Goal: Task Accomplishment & Management: Use online tool/utility

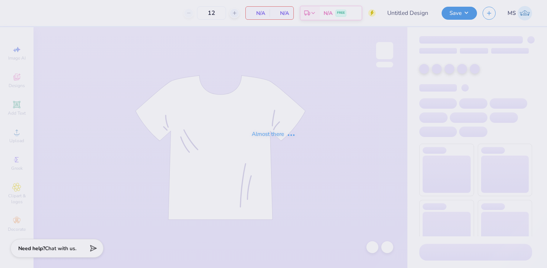
type input "DG Shirt"
type input "24"
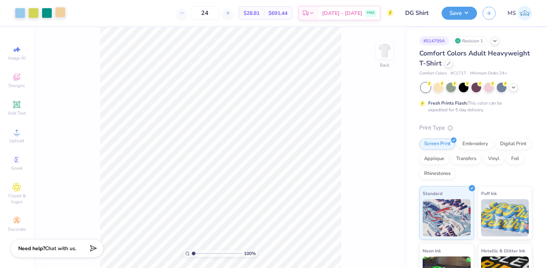
click at [62, 10] on div at bounding box center [60, 12] width 10 height 10
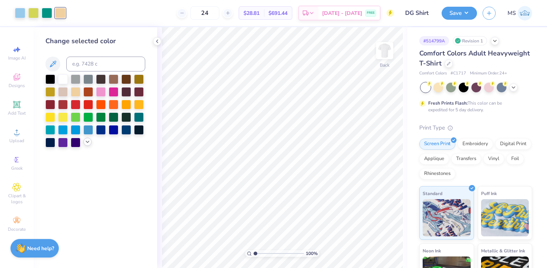
click at [87, 142] on icon at bounding box center [87, 142] width 6 height 6
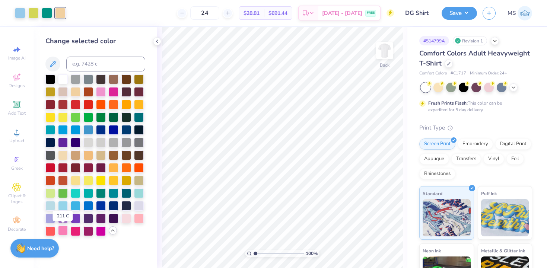
click at [65, 231] on div at bounding box center [63, 230] width 10 height 10
click at [373, 248] on icon at bounding box center [371, 246] width 7 height 7
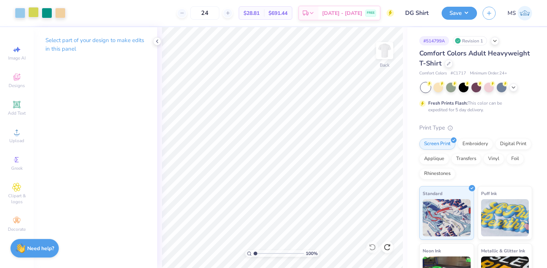
click at [34, 12] on div at bounding box center [33, 12] width 10 height 10
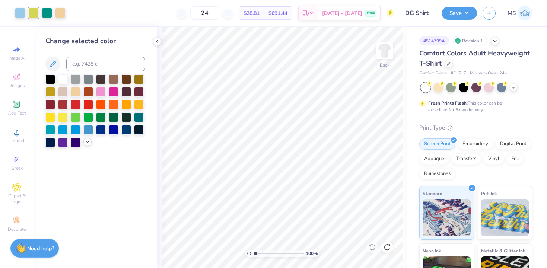
click at [87, 145] on div at bounding box center [87, 142] width 8 height 8
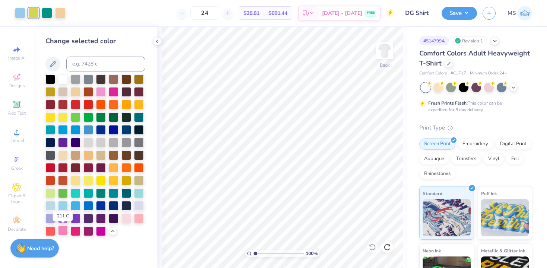
click at [64, 230] on div at bounding box center [63, 230] width 10 height 10
click at [453, 14] on button "Save" at bounding box center [458, 12] width 35 height 13
click at [21, 108] on icon at bounding box center [16, 104] width 9 height 9
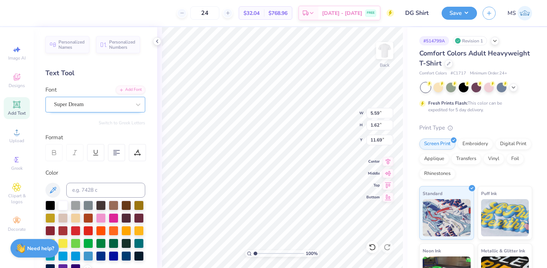
click at [81, 104] on div "Super Dream" at bounding box center [92, 105] width 78 height 12
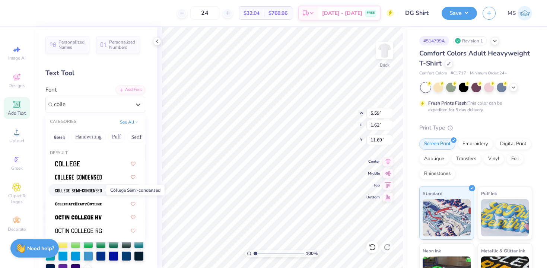
click at [89, 191] on img at bounding box center [78, 190] width 47 height 5
type input "colle"
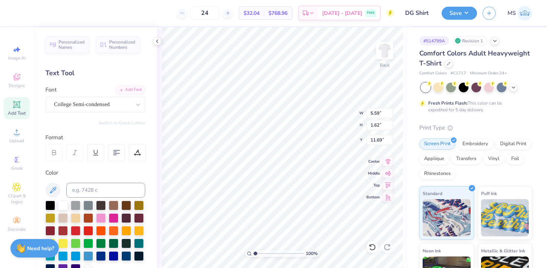
type input "4.63"
type input "1.58"
type input "11.71"
type textarea "T"
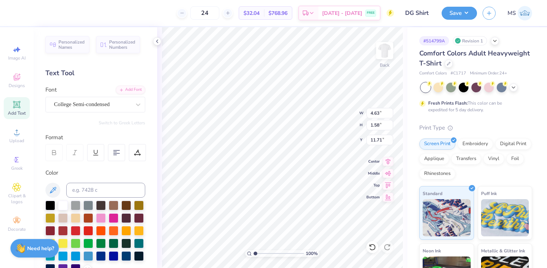
type textarea "Established 1873"
type input "13.69"
type input "7.81"
type input "0.80"
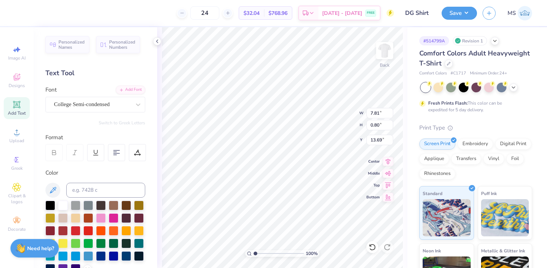
type input "14.03"
click at [157, 40] on polyline at bounding box center [156, 41] width 1 height 3
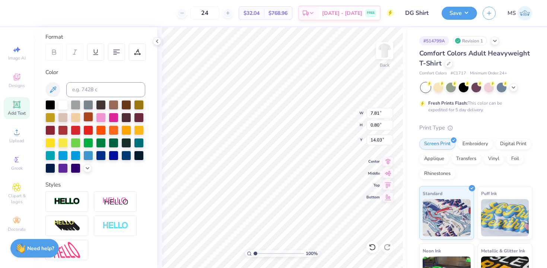
scroll to position [109, 0]
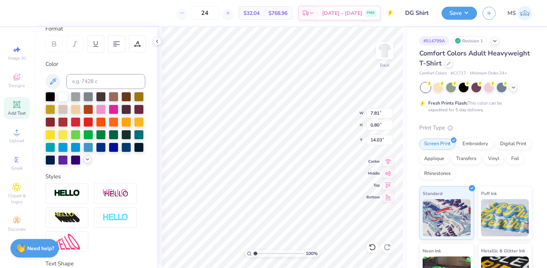
click at [87, 160] on polyline at bounding box center [87, 158] width 3 height 1
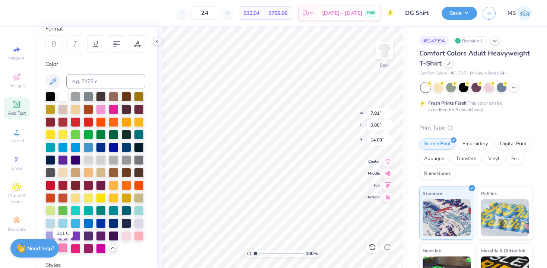
click at [63, 247] on div at bounding box center [63, 248] width 10 height 10
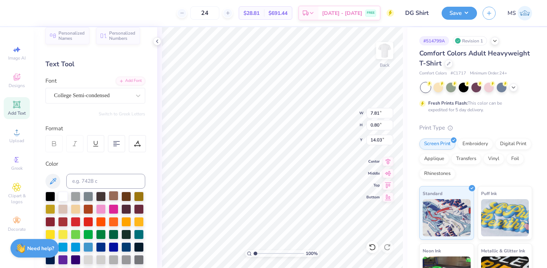
scroll to position [0, 0]
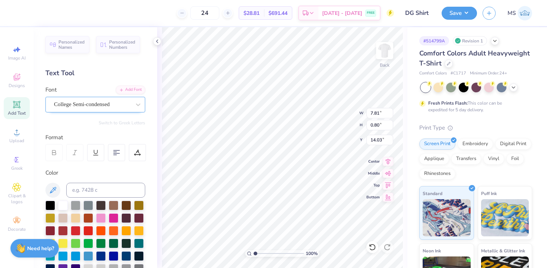
click at [110, 109] on div at bounding box center [92, 104] width 77 height 10
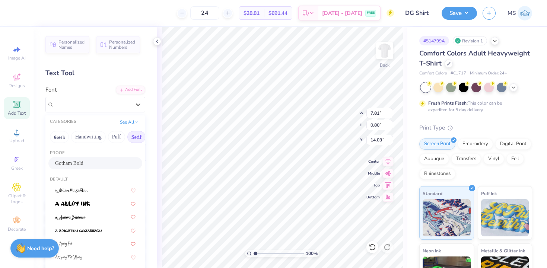
click at [134, 136] on button "Serif" at bounding box center [136, 137] width 18 height 12
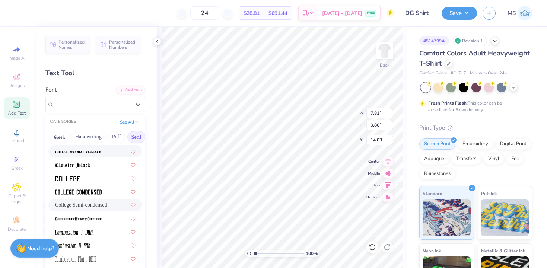
scroll to position [198, 0]
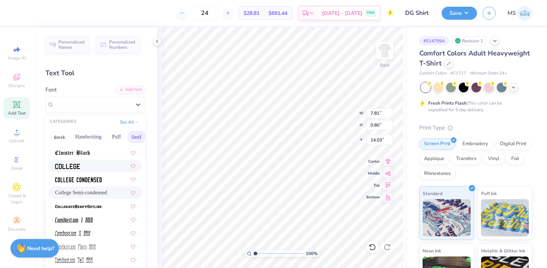
click at [88, 166] on div at bounding box center [95, 166] width 80 height 8
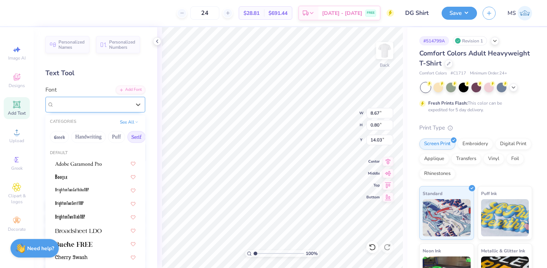
click at [118, 109] on div "College" at bounding box center [92, 105] width 78 height 12
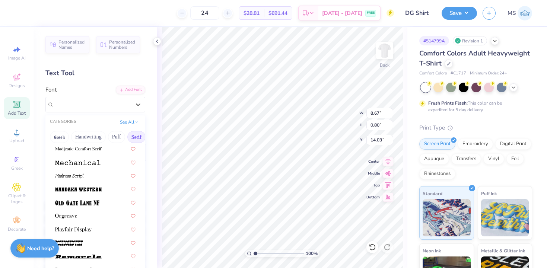
scroll to position [772, 0]
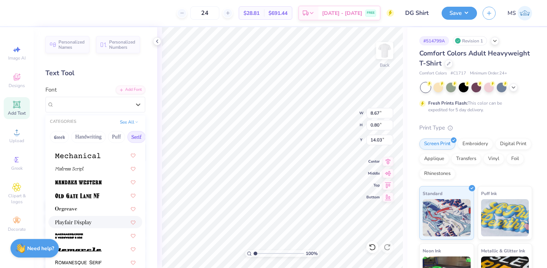
click at [92, 216] on div at bounding box center [95, 222] width 94 height 12
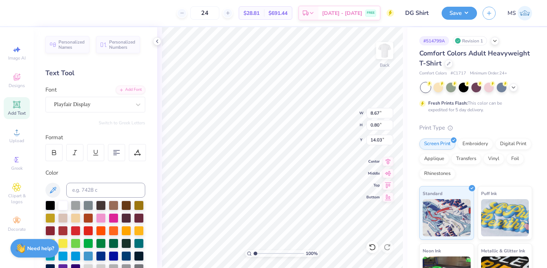
type input "8.26"
type input "1.09"
type input "13.89"
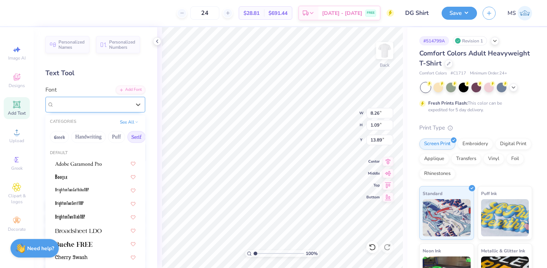
click at [120, 105] on div "Playfair Display" at bounding box center [92, 105] width 78 height 12
click at [100, 164] on img at bounding box center [78, 163] width 47 height 5
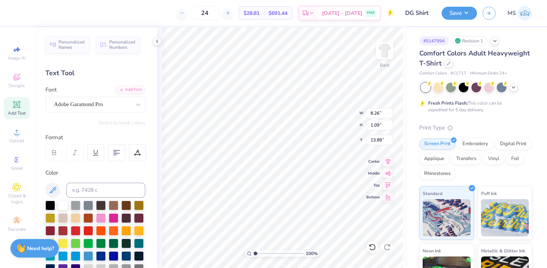
type input "7.63"
type input "0.91"
type input "13.98"
click at [119, 103] on div "Adobe Garamond Pro" at bounding box center [92, 105] width 78 height 12
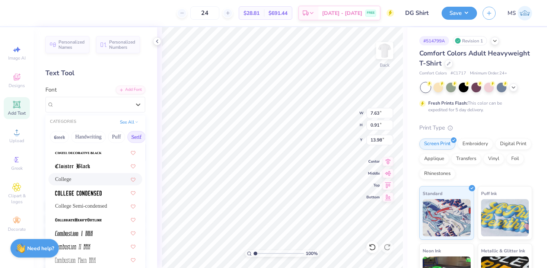
scroll to position [186, 0]
click at [98, 190] on img at bounding box center [78, 192] width 47 height 5
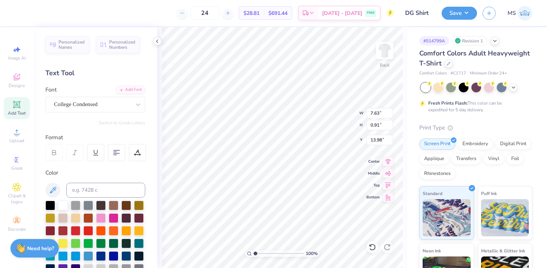
type input "6.96"
type input "0.80"
type input "14.03"
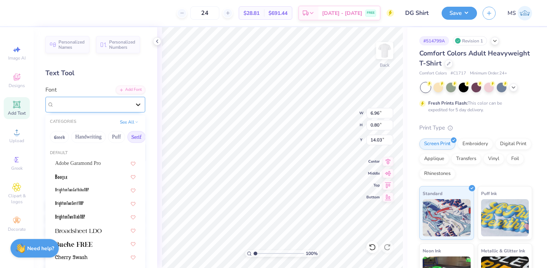
click at [132, 105] on div at bounding box center [137, 104] width 13 height 13
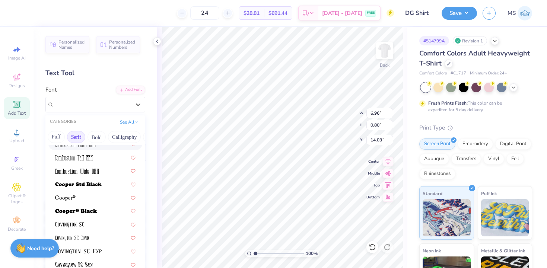
scroll to position [0, 63]
click at [96, 136] on button "Bold" at bounding box center [94, 137] width 18 height 12
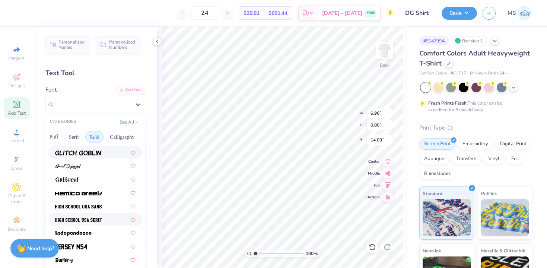
scroll to position [334, 0]
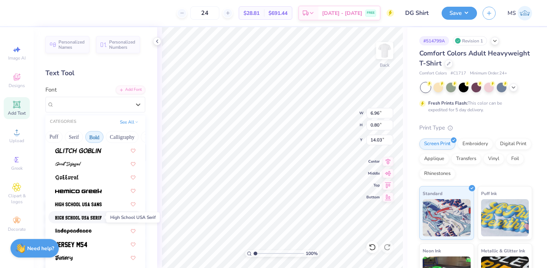
click at [97, 217] on img at bounding box center [78, 217] width 47 height 5
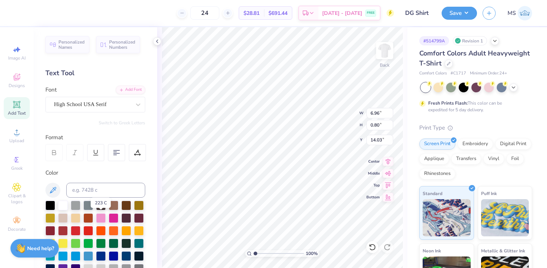
type input "9.85"
type input "0.92"
type input "13.97"
click at [97, 98] on div "High School USA Serif" at bounding box center [95, 105] width 100 height 16
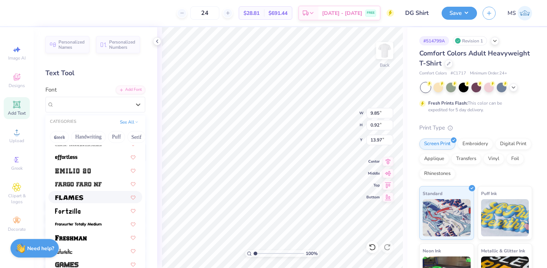
scroll to position [345, 0]
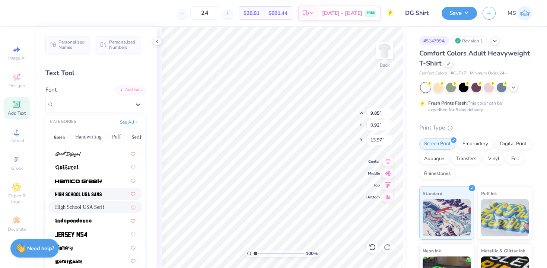
click at [99, 193] on img at bounding box center [78, 194] width 47 height 5
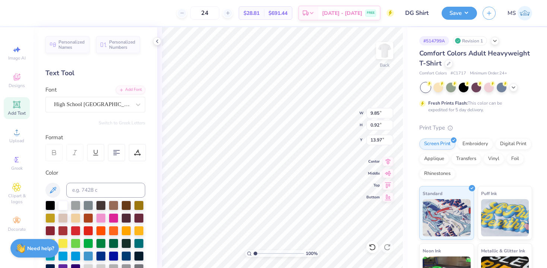
type input "9.36"
click at [129, 103] on div "High School USA Sans" at bounding box center [92, 105] width 78 height 12
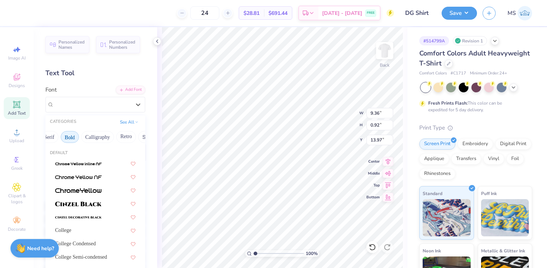
scroll to position [0, 73]
click at [68, 135] on button "Serif" at bounding box center [64, 137] width 18 height 12
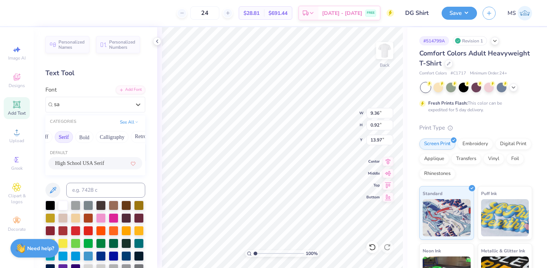
type input "s"
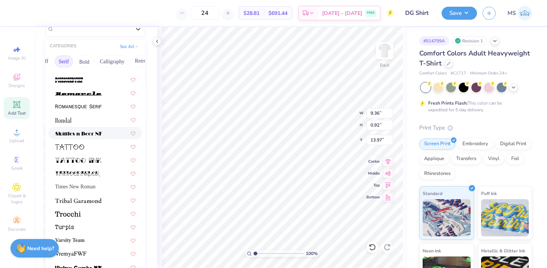
scroll to position [76, 0]
click at [102, 183] on div "Times New Roman" at bounding box center [95, 186] width 80 height 8
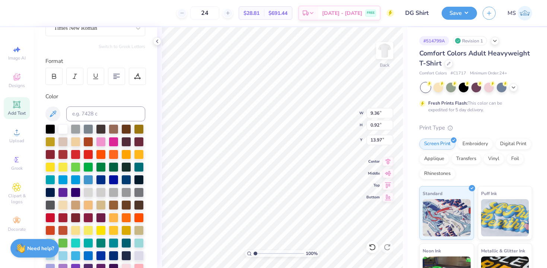
type input "7.93"
type input "0.88"
type input "13.92"
click at [57, 71] on div at bounding box center [53, 75] width 17 height 17
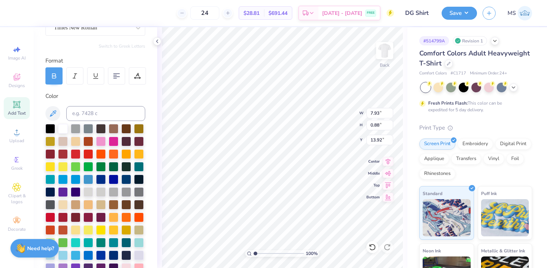
type input "8.34"
type input "0.86"
type input "13.93"
click at [57, 76] on icon at bounding box center [54, 76] width 7 height 7
type input "7.93"
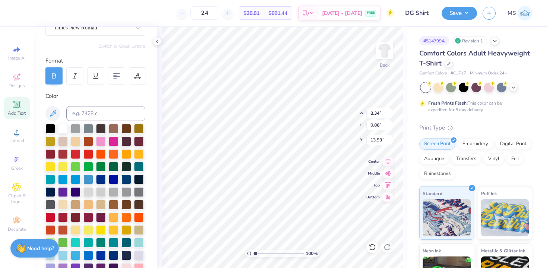
type input "0.88"
type input "13.92"
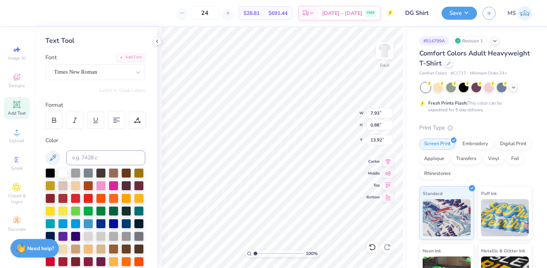
scroll to position [32, 0]
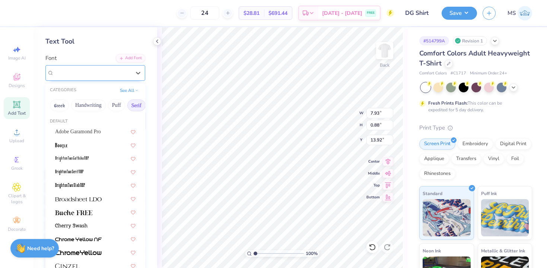
click at [95, 77] on div at bounding box center [92, 73] width 77 height 10
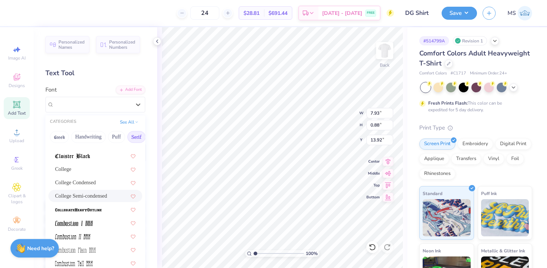
scroll to position [178, 0]
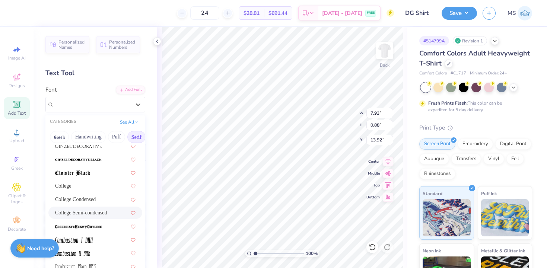
click at [95, 215] on span "College Semi-condensed" at bounding box center [81, 213] width 52 height 8
type input "7.81"
type input "0.80"
type input "14.03"
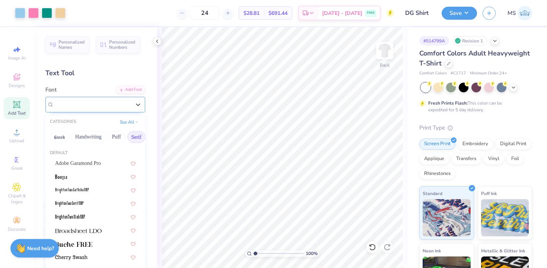
click at [108, 109] on div at bounding box center [92, 104] width 77 height 10
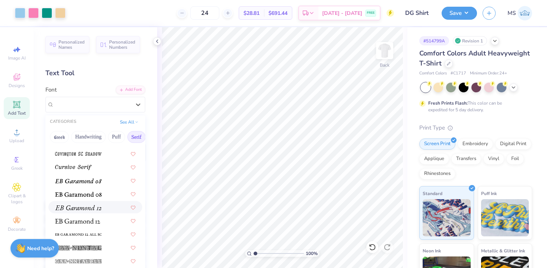
scroll to position [198, 0]
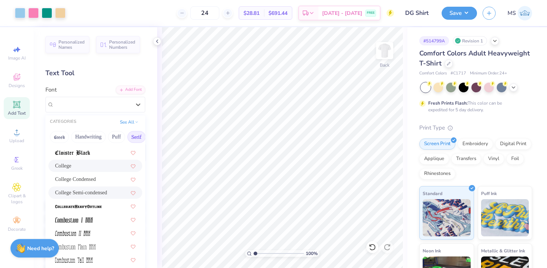
click at [90, 165] on div "College" at bounding box center [95, 166] width 80 height 8
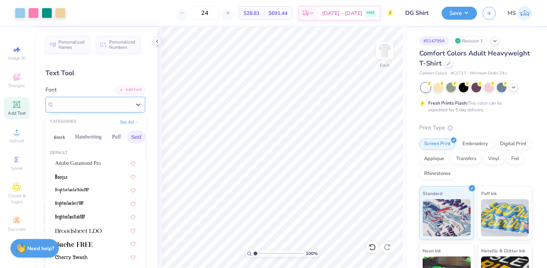
click at [103, 103] on div "College" at bounding box center [92, 105] width 78 height 12
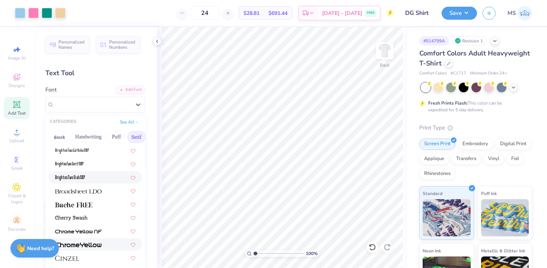
scroll to position [0, 0]
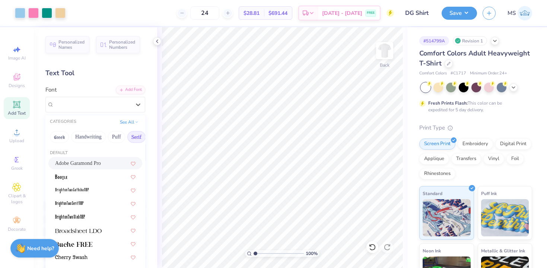
click at [94, 160] on span "Adobe Garamond Pro" at bounding box center [78, 163] width 46 height 8
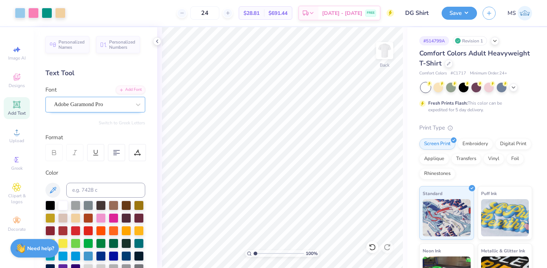
click at [97, 97] on div "Adobe Garamond Pro" at bounding box center [95, 105] width 100 height 16
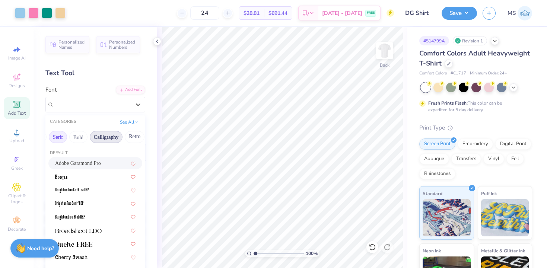
scroll to position [0, 0]
click at [81, 137] on button "Bold" at bounding box center [78, 137] width 18 height 12
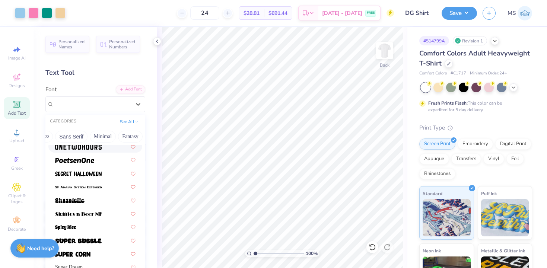
scroll to position [0, 167]
click at [110, 138] on button "Minimal" at bounding box center [106, 137] width 26 height 12
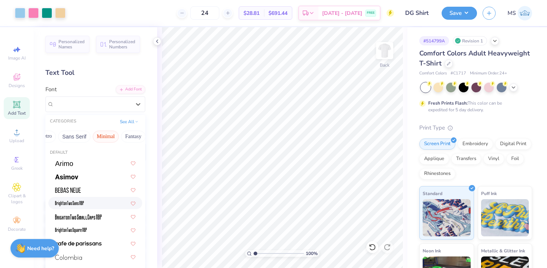
scroll to position [12, 0]
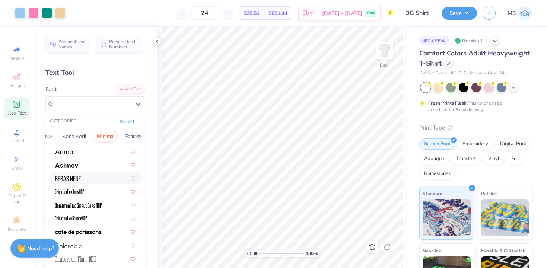
click at [84, 178] on div at bounding box center [95, 178] width 80 height 8
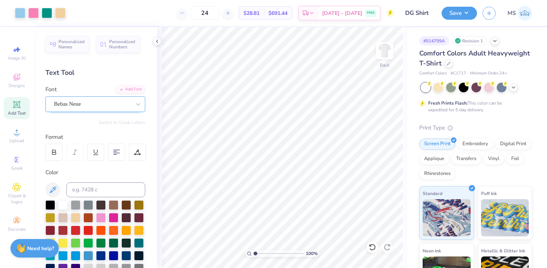
click at [106, 105] on div "Bebas Neue" at bounding box center [92, 104] width 78 height 12
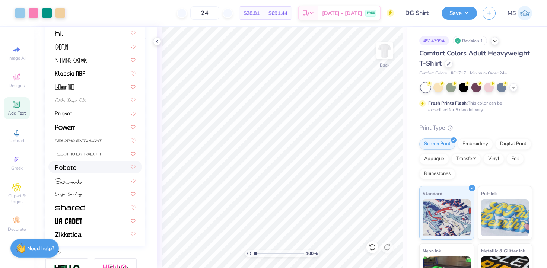
scroll to position [132, 0]
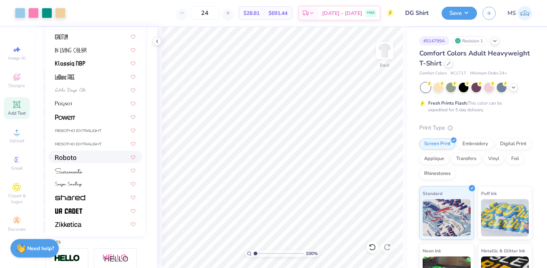
click at [92, 156] on div at bounding box center [95, 157] width 80 height 8
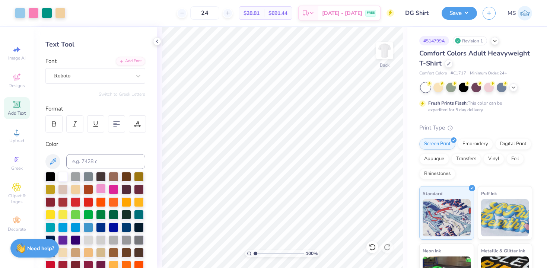
scroll to position [0, 0]
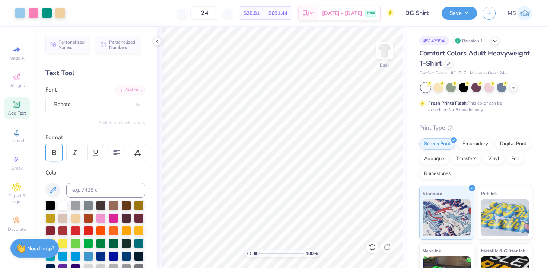
click at [55, 150] on icon at bounding box center [54, 152] width 7 height 7
click at [98, 100] on div at bounding box center [92, 104] width 77 height 10
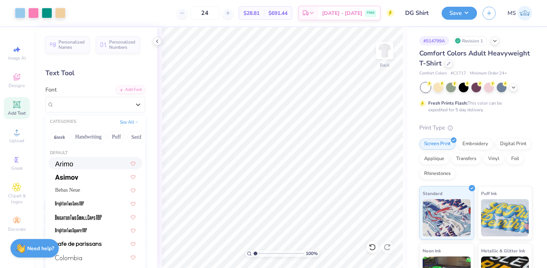
click at [85, 164] on div at bounding box center [95, 163] width 80 height 8
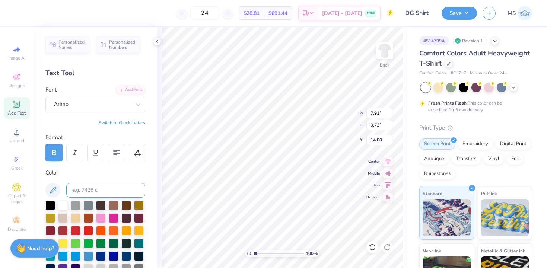
type input "7.91"
type input "0.73"
type input "14.22"
click at [388, 158] on icon at bounding box center [387, 160] width 10 height 9
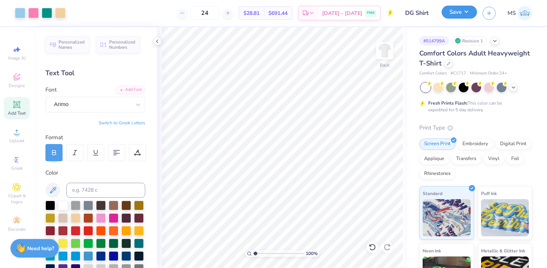
click at [454, 14] on button "Save" at bounding box center [458, 12] width 35 height 13
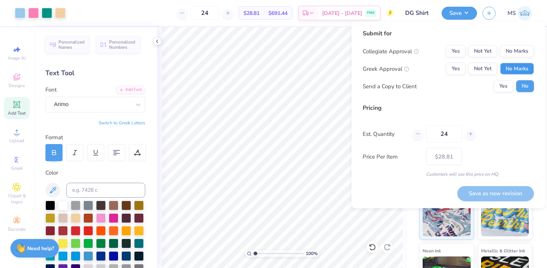
click at [512, 63] on button "No Marks" at bounding box center [517, 69] width 34 height 12
click at [512, 50] on button "No Marks" at bounding box center [517, 51] width 34 height 12
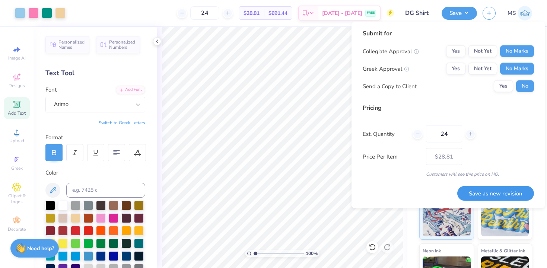
click at [486, 192] on button "Save as new revision" at bounding box center [495, 193] width 77 height 15
type input "– –"
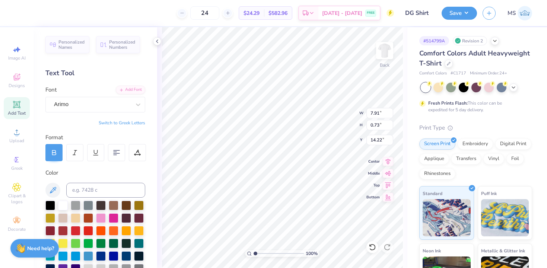
scroll to position [0, 2]
type textarea "ESTABLISHED 1873"
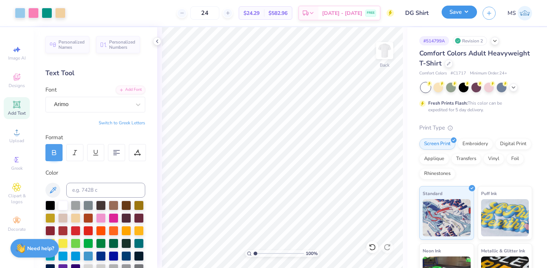
click at [453, 13] on button "Save" at bounding box center [458, 12] width 35 height 13
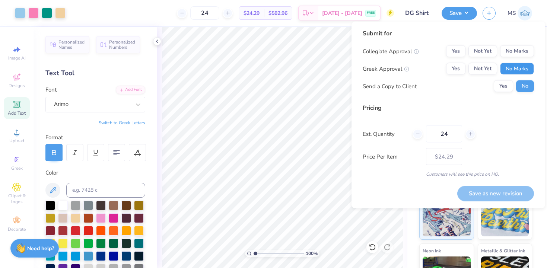
click at [507, 66] on button "No Marks" at bounding box center [517, 69] width 34 height 12
click at [512, 52] on button "No Marks" at bounding box center [517, 51] width 34 height 12
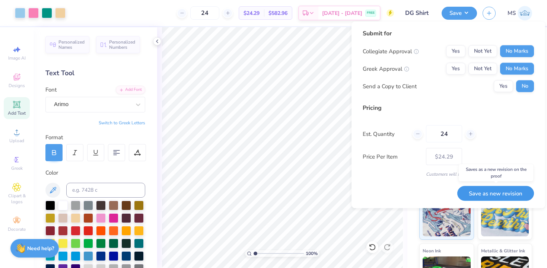
click at [490, 196] on button "Save as new revision" at bounding box center [495, 193] width 77 height 15
type input "$24.29"
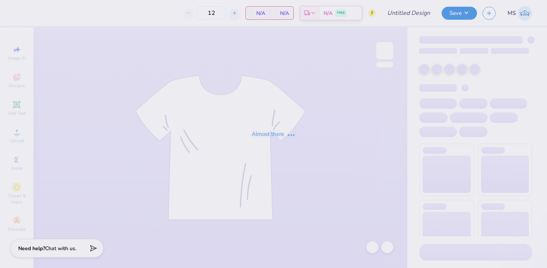
type input "DG Shirt"
type input "24"
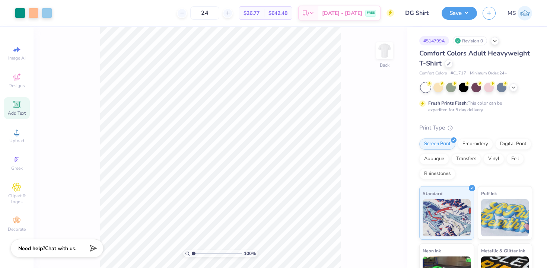
click at [17, 108] on icon at bounding box center [16, 104] width 9 height 9
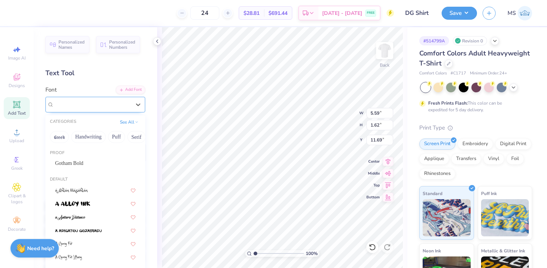
click at [115, 102] on div "Super Dream" at bounding box center [92, 105] width 78 height 12
click at [75, 137] on button "Minimal" at bounding box center [67, 137] width 26 height 12
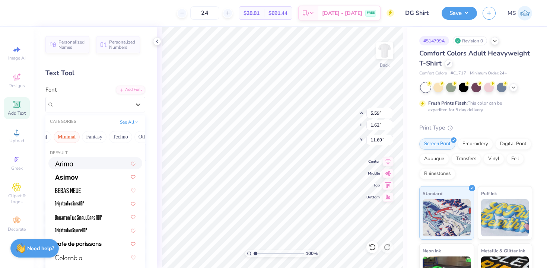
click at [75, 160] on div at bounding box center [95, 163] width 80 height 8
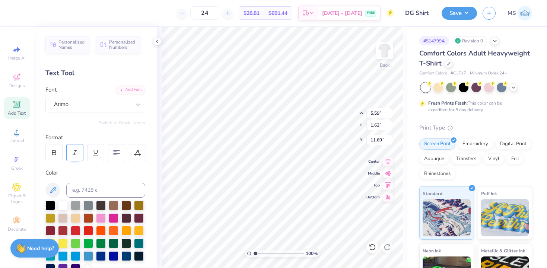
type input "5.80"
type input "1.59"
type input "11.70"
click at [59, 150] on div at bounding box center [53, 152] width 17 height 17
type input "5.86"
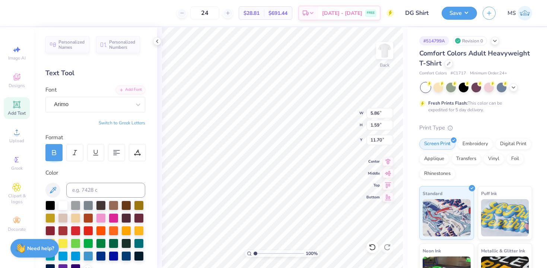
type textarea "T"
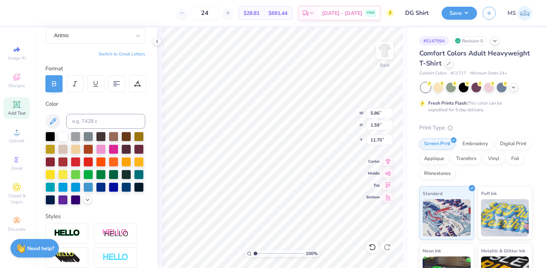
scroll to position [83, 0]
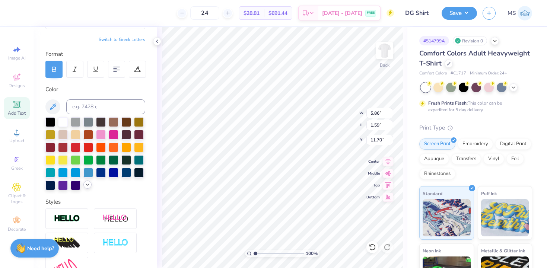
type textarea "ESTABLISHED1873"
click at [87, 189] on div at bounding box center [87, 184] width 8 height 8
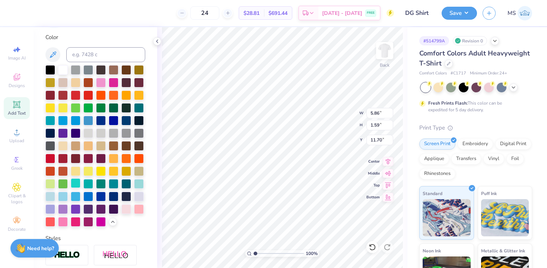
scroll to position [140, 0]
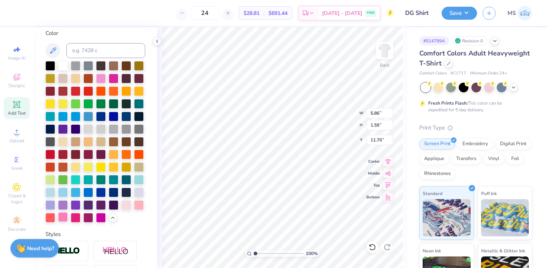
click at [64, 219] on div at bounding box center [63, 217] width 10 height 10
type textarea "ESTABLISHED 1873"
type input "10.30"
type input "0.78"
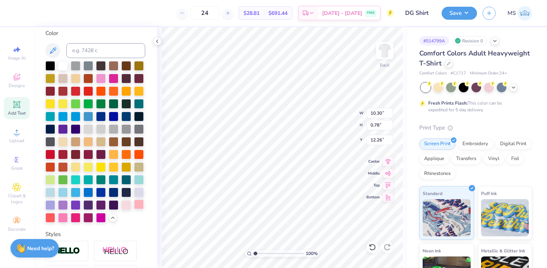
type input "12.11"
type input "7.89"
type input "0.60"
type input "12.29"
type input "8.58"
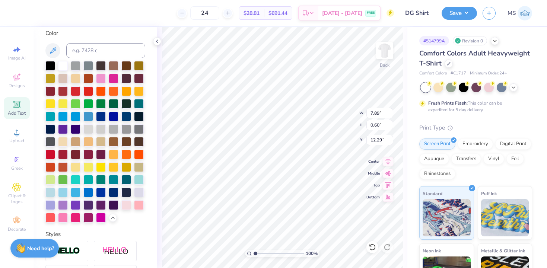
type input "0.65"
type input "12.24"
click at [385, 160] on icon at bounding box center [387, 160] width 10 height 9
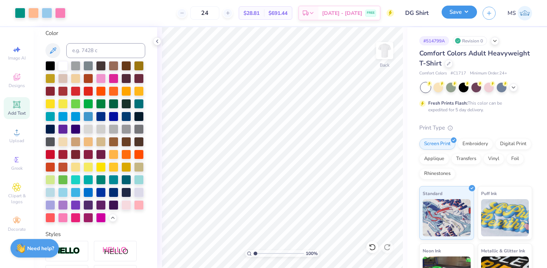
click at [452, 10] on button "Save" at bounding box center [458, 12] width 35 height 13
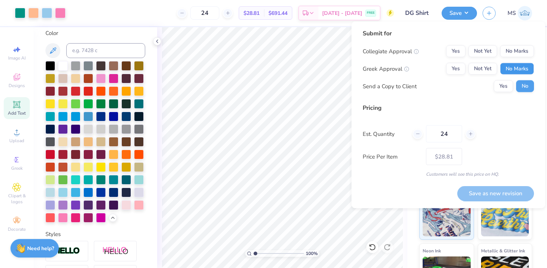
click at [525, 68] on button "No Marks" at bounding box center [517, 69] width 34 height 12
click at [523, 55] on button "No Marks" at bounding box center [517, 51] width 34 height 12
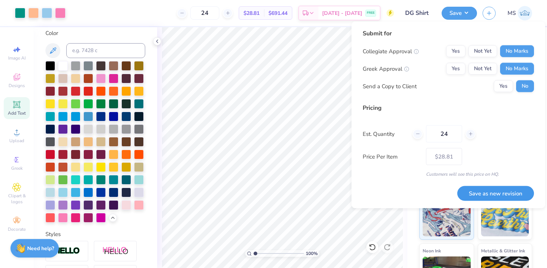
click at [499, 188] on button "Save as new revision" at bounding box center [495, 193] width 77 height 15
type input "– –"
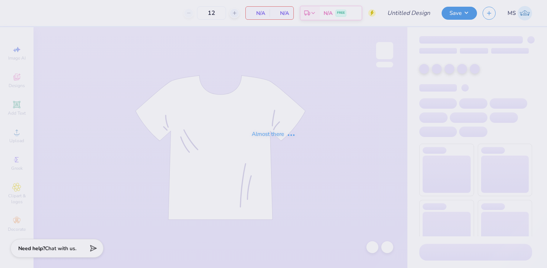
type input "DG Shirt"
type input "24"
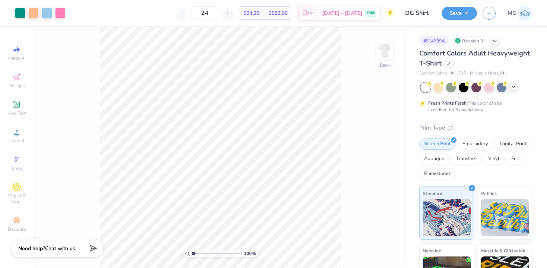
click at [511, 87] on icon at bounding box center [513, 87] width 6 height 6
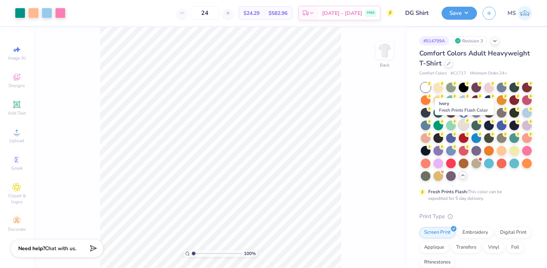
click at [464, 128] on div at bounding box center [463, 125] width 10 height 10
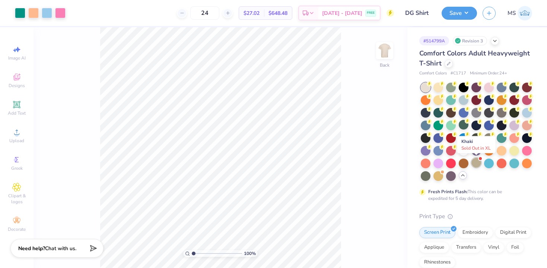
click at [478, 164] on div at bounding box center [476, 163] width 10 height 10
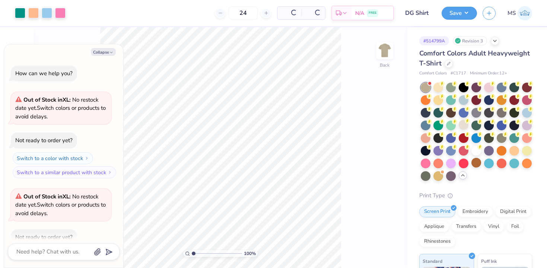
scroll to position [41, 0]
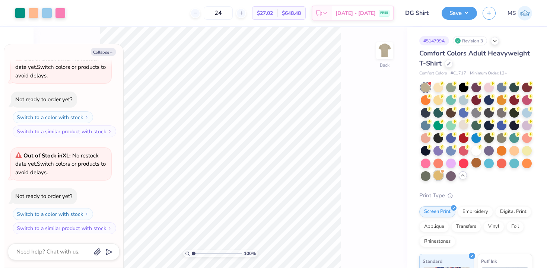
click at [438, 174] on div at bounding box center [438, 175] width 10 height 10
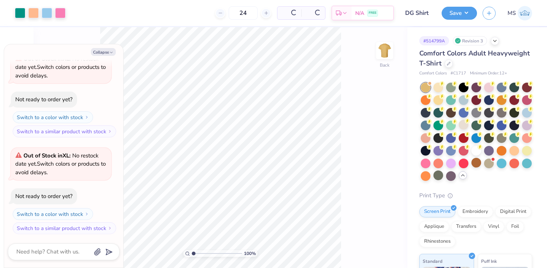
scroll to position [138, 0]
click at [459, 124] on div at bounding box center [463, 125] width 10 height 10
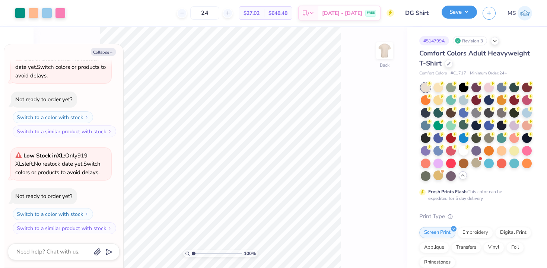
click at [449, 12] on button "Save" at bounding box center [458, 12] width 35 height 13
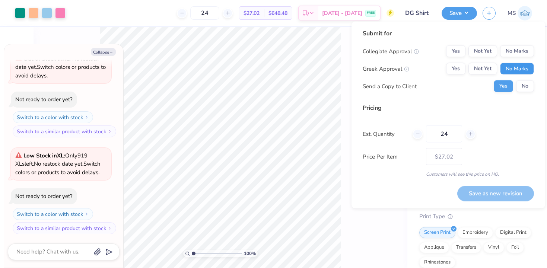
click at [508, 68] on button "No Marks" at bounding box center [517, 69] width 34 height 12
click at [514, 48] on button "No Marks" at bounding box center [517, 51] width 34 height 12
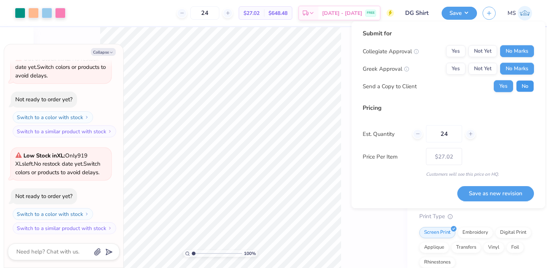
click at [521, 86] on button "No" at bounding box center [525, 86] width 18 height 12
type textarea "x"
click at [459, 70] on button "Yes" at bounding box center [455, 69] width 19 height 12
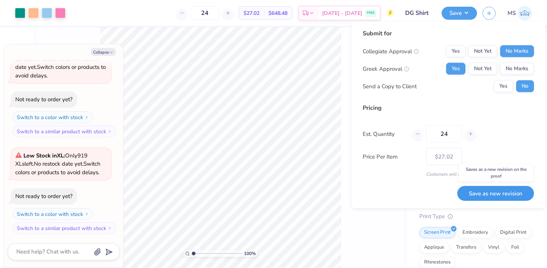
click at [513, 192] on button "Save as new revision" at bounding box center [495, 193] width 77 height 15
type input "$27.02"
type textarea "x"
type input "– –"
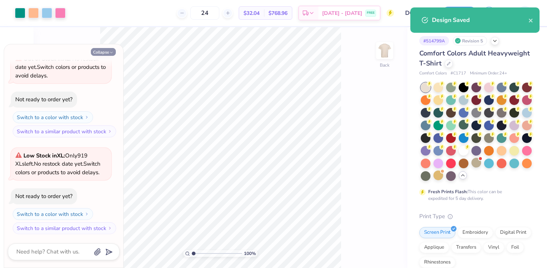
click at [111, 50] on icon "button" at bounding box center [111, 52] width 4 height 4
type textarea "x"
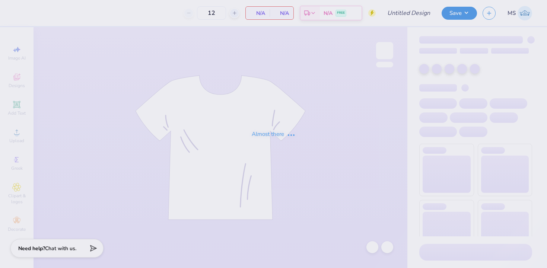
type input "DG Shirt"
type input "24"
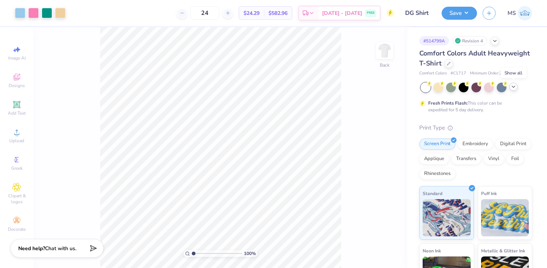
click at [514, 84] on icon at bounding box center [513, 87] width 6 height 6
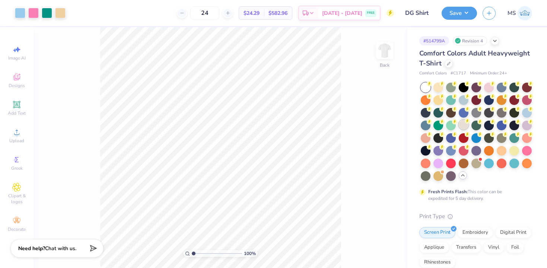
click at [463, 127] on div at bounding box center [463, 125] width 10 height 10
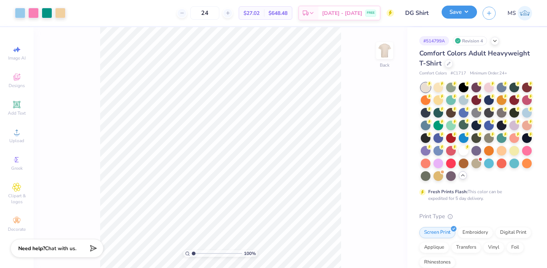
click at [449, 7] on button "Save" at bounding box center [458, 12] width 35 height 13
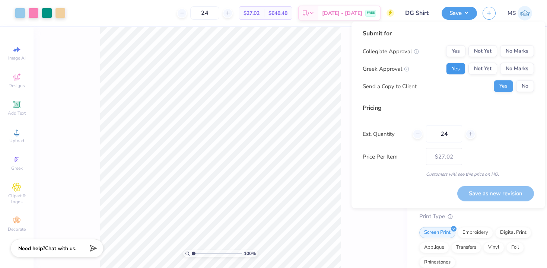
click at [462, 67] on button "Yes" at bounding box center [455, 69] width 19 height 12
click at [528, 88] on button "No" at bounding box center [525, 86] width 18 height 12
click at [522, 55] on button "No Marks" at bounding box center [517, 51] width 34 height 12
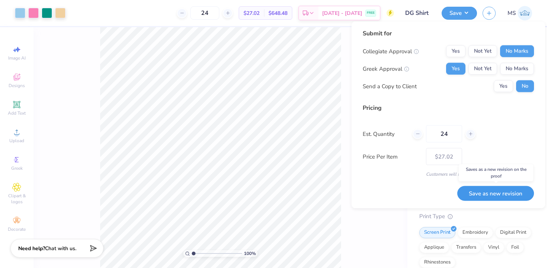
click at [507, 190] on button "Save as new revision" at bounding box center [495, 193] width 77 height 15
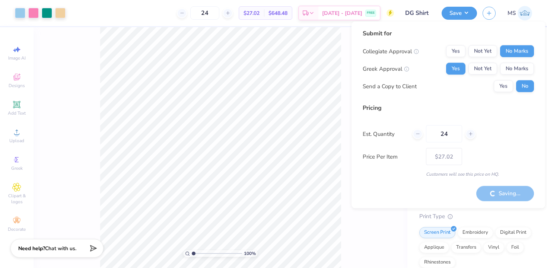
type input "– –"
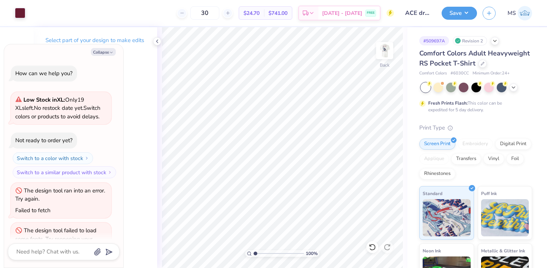
scroll to position [21, 0]
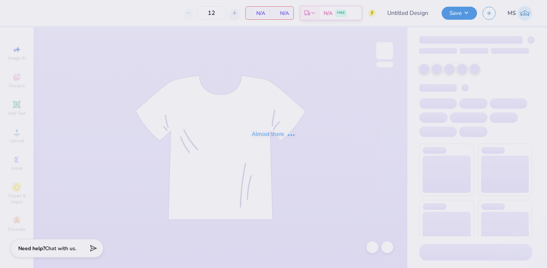
type input "Asd Mock neck"
type input "50"
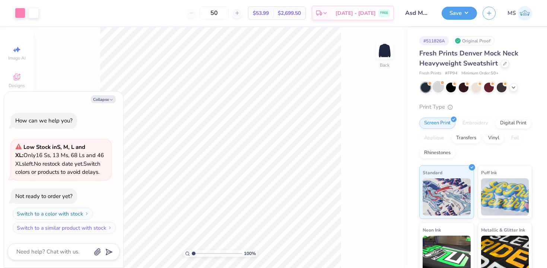
click at [438, 87] on div at bounding box center [438, 87] width 10 height 10
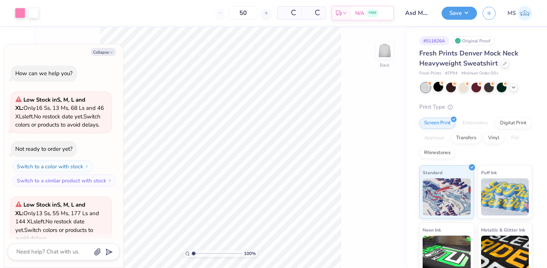
scroll to position [66, 0]
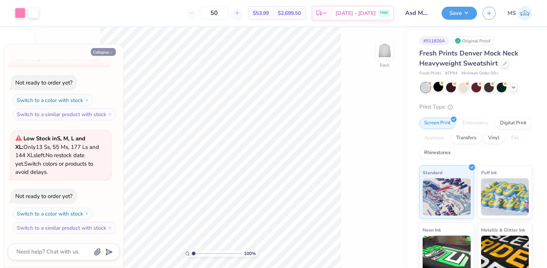
click at [97, 52] on button "Collapse" at bounding box center [103, 52] width 25 height 8
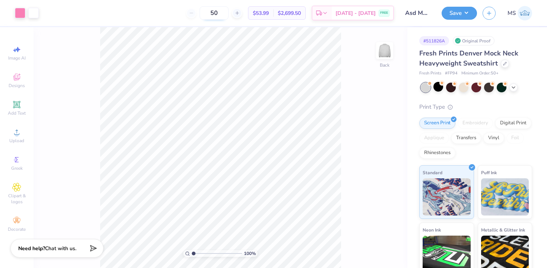
click at [228, 15] on input "50" at bounding box center [213, 12] width 29 height 13
click at [440, 86] on div at bounding box center [438, 87] width 10 height 10
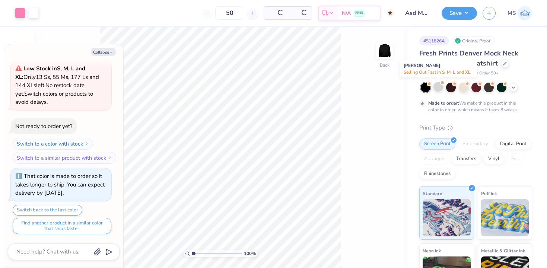
click at [440, 86] on div at bounding box center [438, 87] width 10 height 10
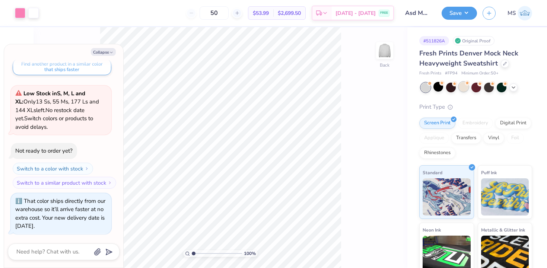
click at [465, 87] on div at bounding box center [463, 87] width 10 height 10
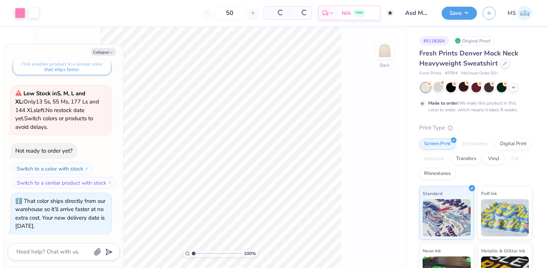
scroll to position [365, 0]
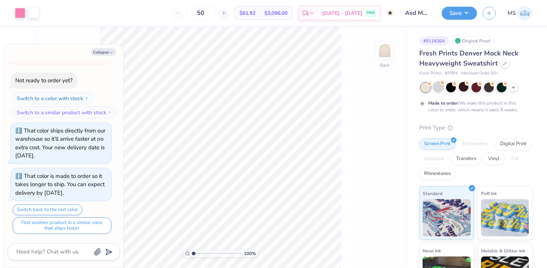
click at [432, 89] on div at bounding box center [475, 88] width 111 height 10
click at [513, 86] on polyline at bounding box center [513, 86] width 3 height 1
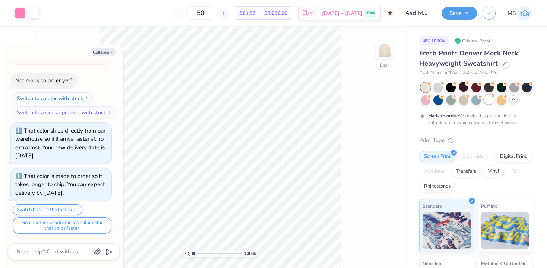
click at [492, 99] on div at bounding box center [489, 100] width 10 height 10
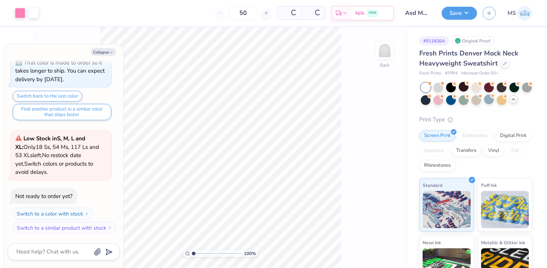
scroll to position [524, 0]
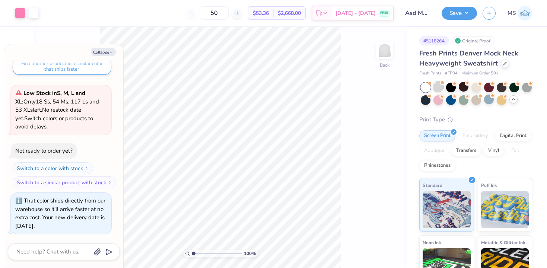
click at [438, 90] on div at bounding box center [438, 87] width 10 height 10
type textarea "x"
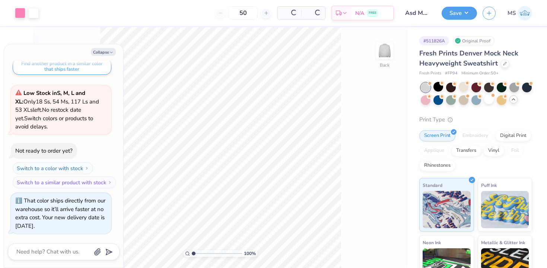
scroll to position [638, 0]
